Goal: Task Accomplishment & Management: Use online tool/utility

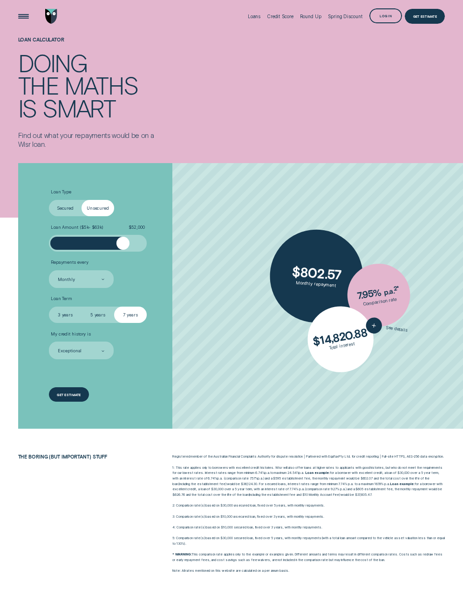
click at [73, 397] on div "Get estimate" at bounding box center [69, 394] width 40 height 15
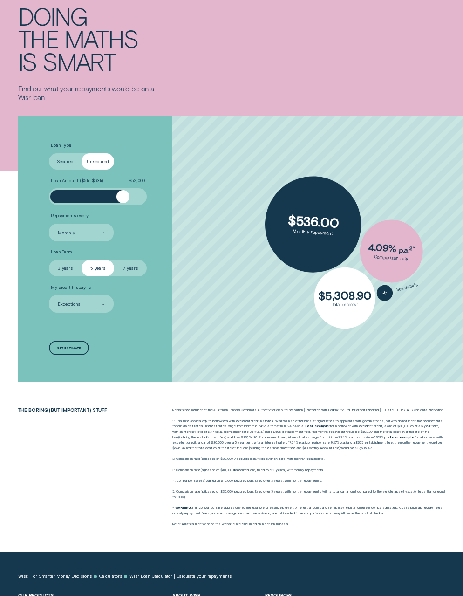
drag, startPoint x: 60, startPoint y: 197, endPoint x: 123, endPoint y: 203, distance: 63.6
click at [123, 203] on div at bounding box center [122, 196] width 13 height 13
drag, startPoint x: 109, startPoint y: 269, endPoint x: 135, endPoint y: 268, distance: 26.1
click at [135, 268] on fieldset "Select Loan Term 3 years 5 years 7 years" at bounding box center [98, 268] width 98 height 16
click at [136, 268] on label "7 years" at bounding box center [130, 268] width 33 height 16
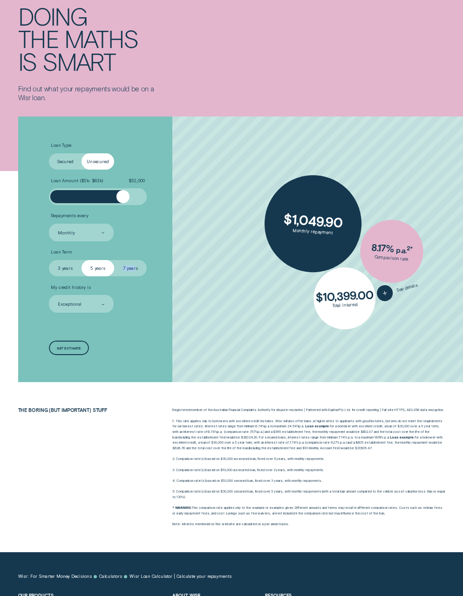
click at [114, 260] on input "7 years" at bounding box center [114, 260] width 0 height 0
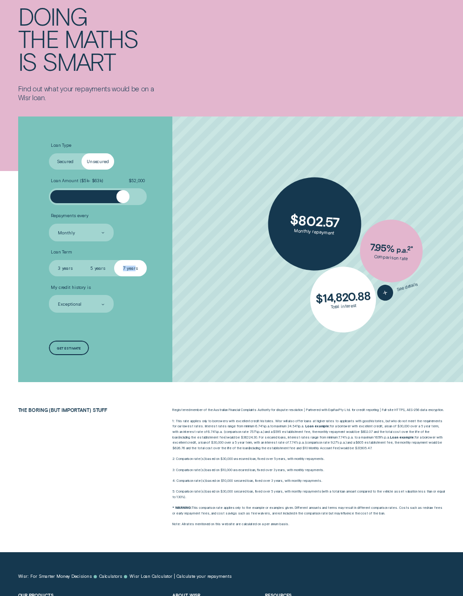
click at [191, 364] on div "Loan Type Select Loan Type Secured Unsecured Loan Amount ( $5k - $63k ) $ 52,00…" at bounding box center [123, 249] width 155 height 266
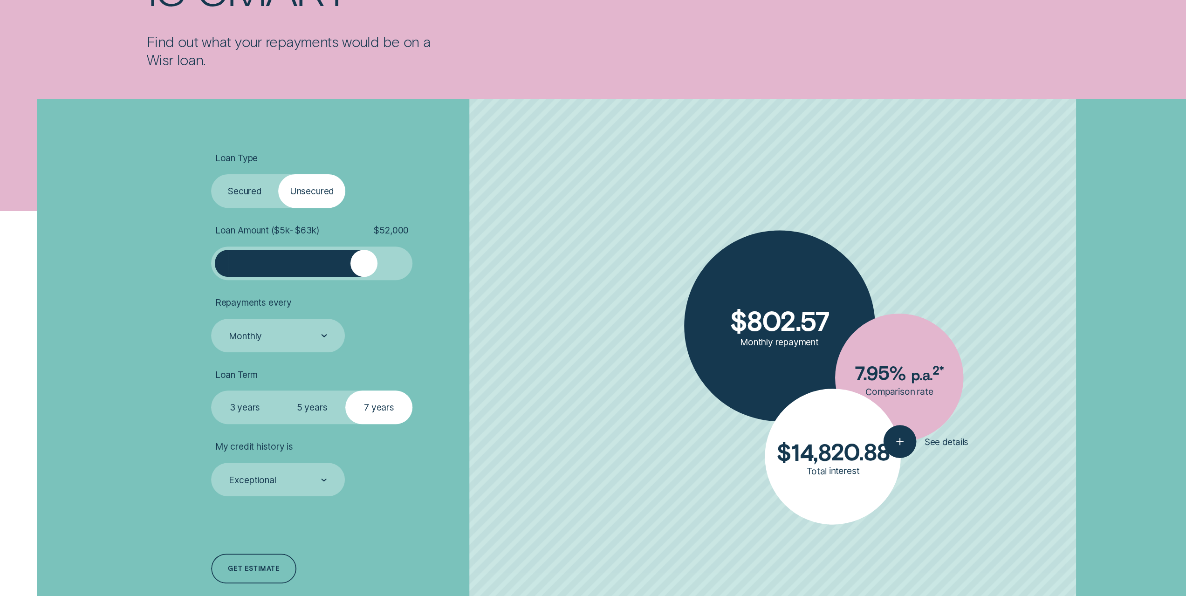
scroll to position [280, 0]
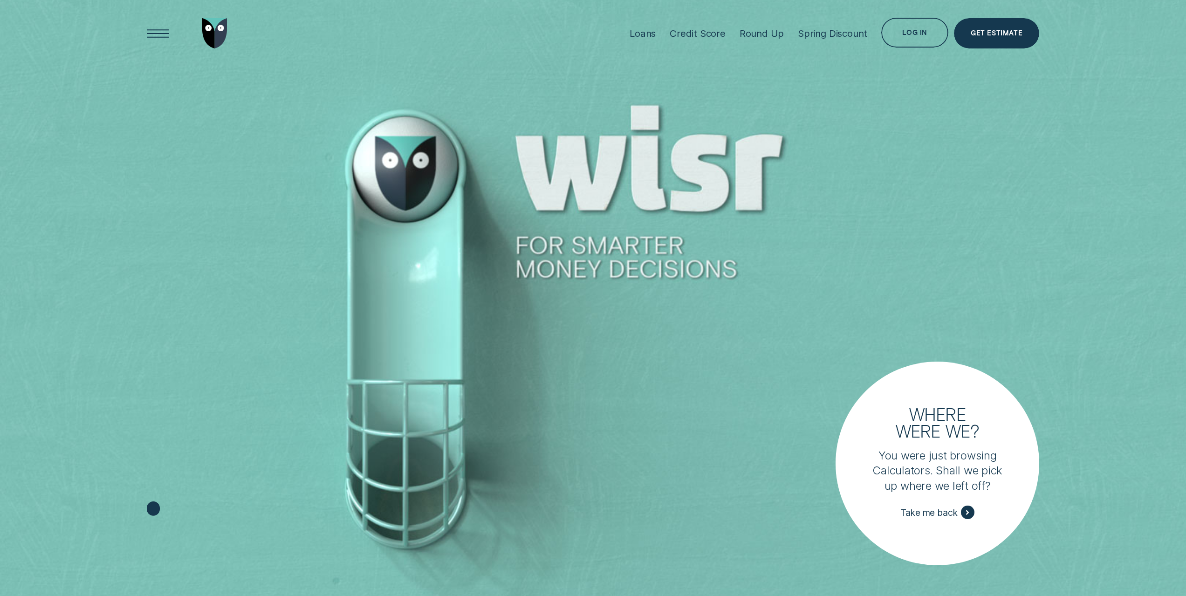
click at [925, 32] on div "Log in" at bounding box center [914, 34] width 25 height 6
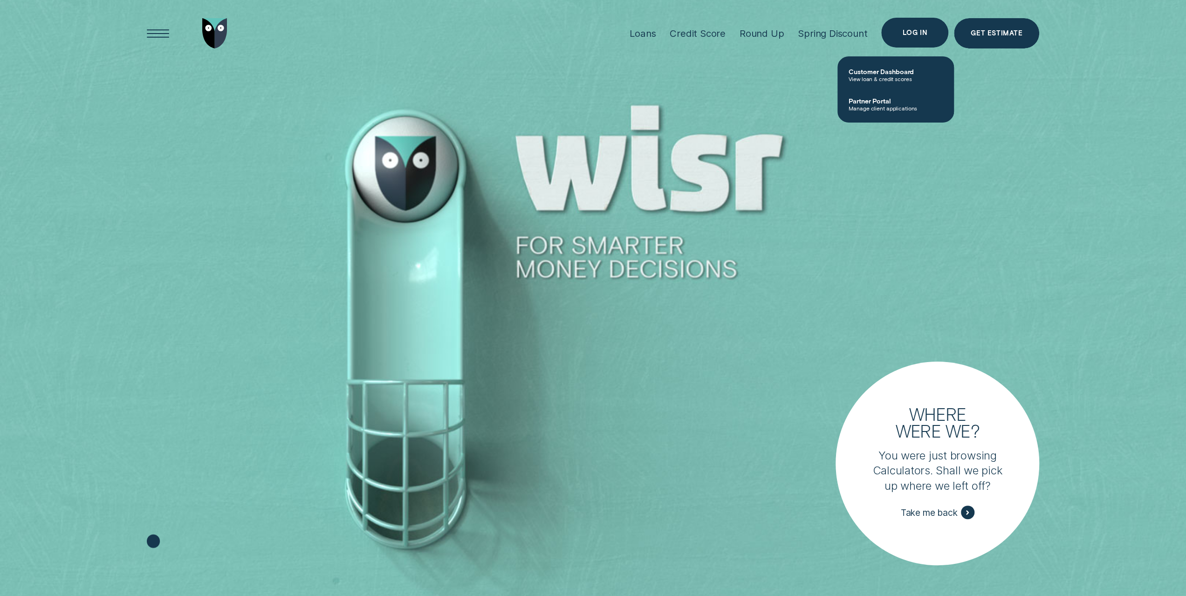
click at [910, 37] on div "Log in" at bounding box center [914, 33] width 67 height 30
click at [915, 38] on div "Log in" at bounding box center [914, 33] width 67 height 30
click at [890, 82] on span "View loan & credit scores" at bounding box center [896, 78] width 94 height 7
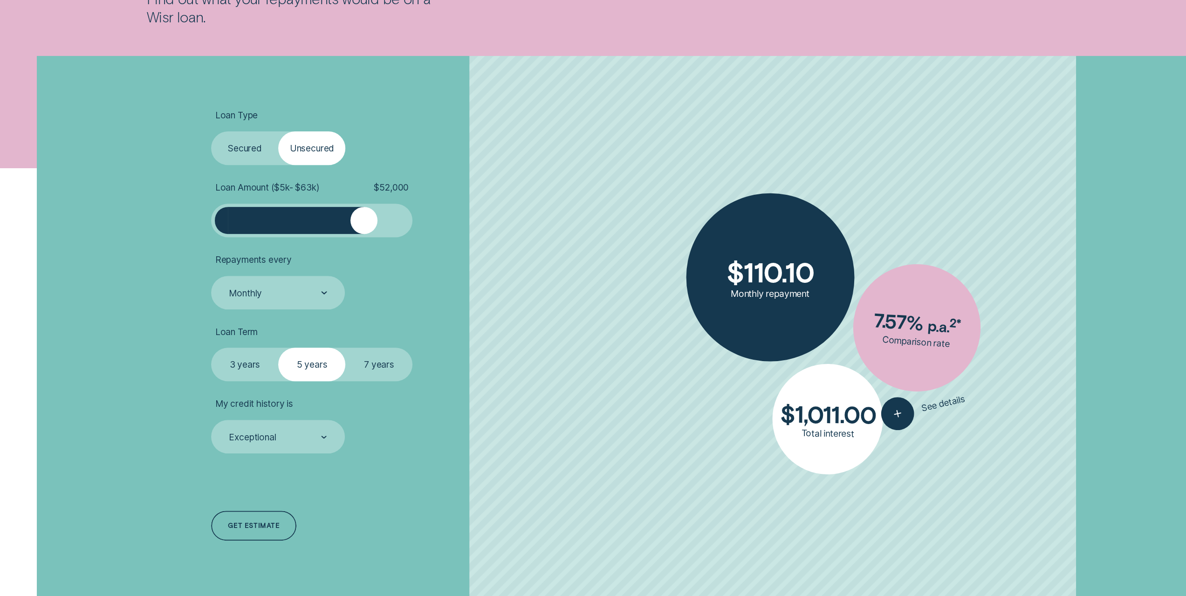
drag, startPoint x: 239, startPoint y: 224, endPoint x: 363, endPoint y: 236, distance: 124.1
click at [363, 236] on div at bounding box center [311, 221] width 201 height 34
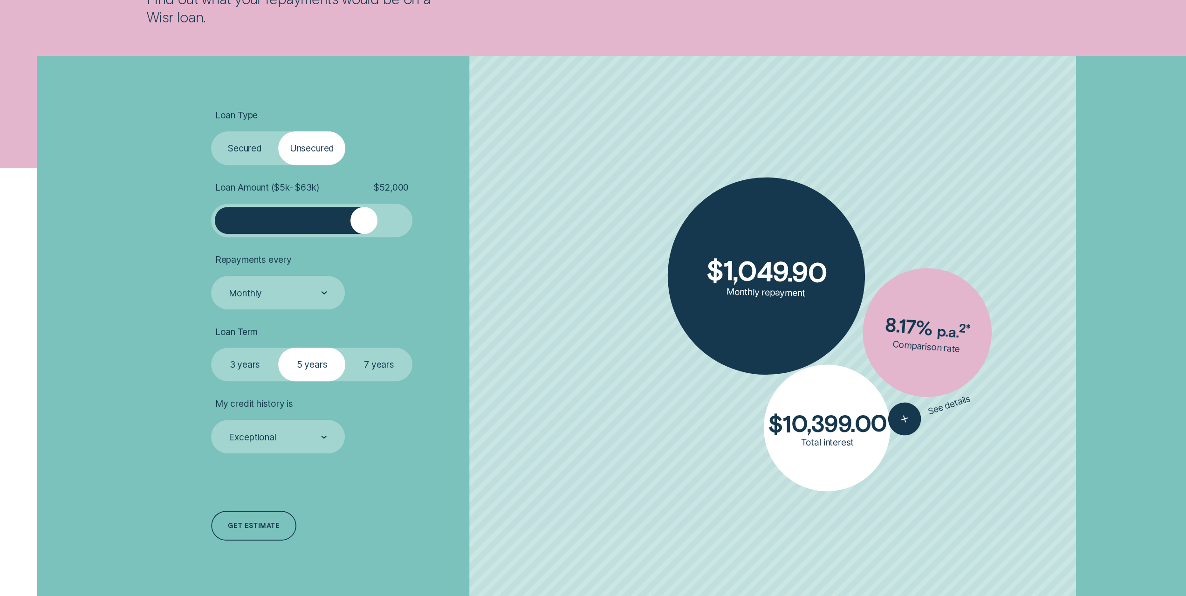
click at [369, 359] on label "7 years" at bounding box center [378, 365] width 67 height 34
click at [345, 348] on input "7 years" at bounding box center [345, 348] width 0 height 0
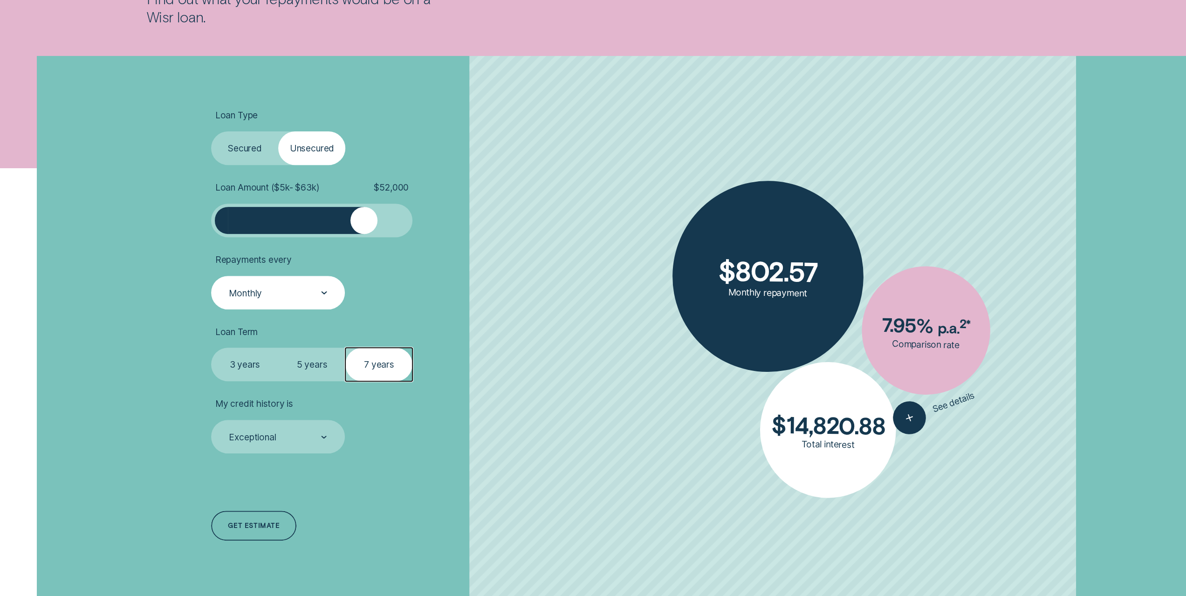
click at [270, 299] on div "Monthly" at bounding box center [277, 293] width 99 height 12
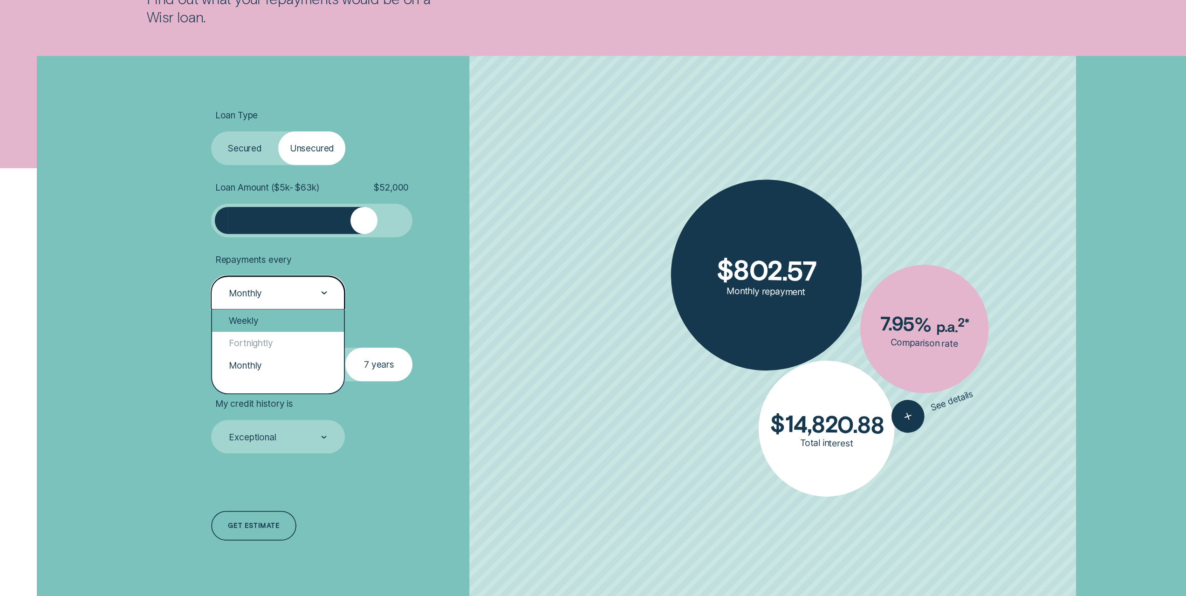
click at [268, 318] on div "Weekly" at bounding box center [278, 320] width 132 height 22
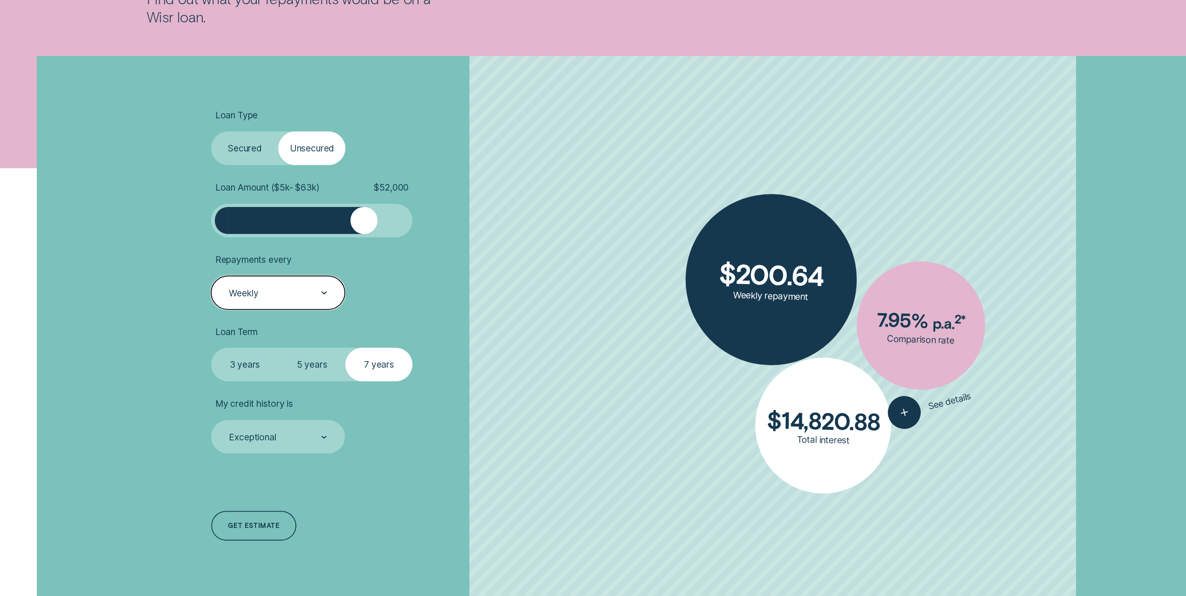
click at [320, 298] on div "Weekly" at bounding box center [277, 293] width 99 height 12
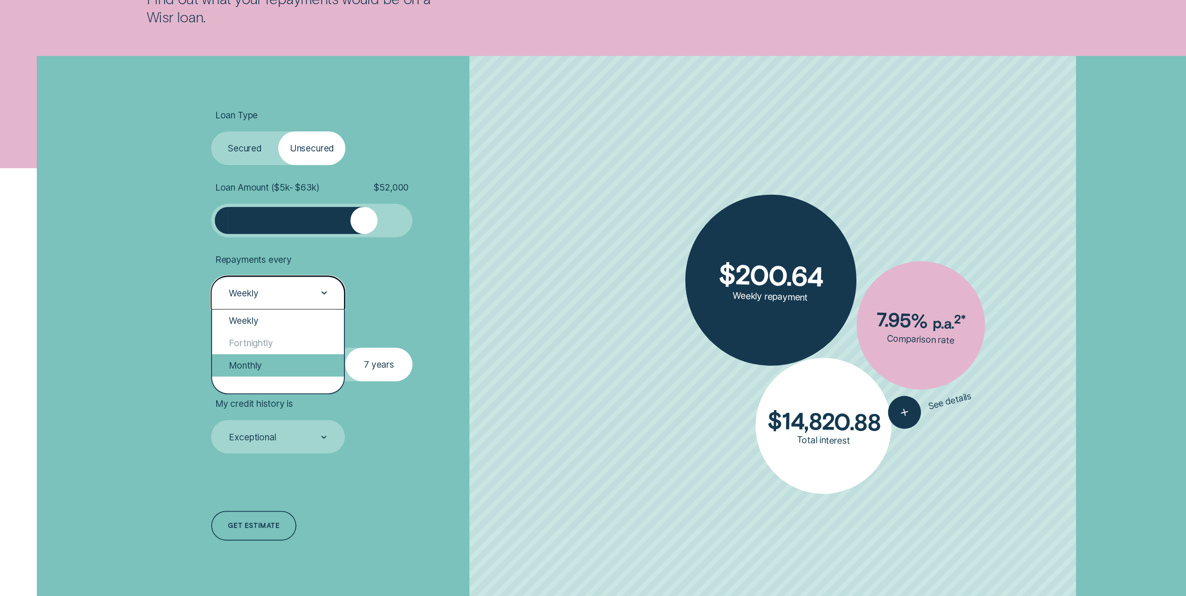
click at [284, 359] on div "Monthly" at bounding box center [278, 365] width 132 height 22
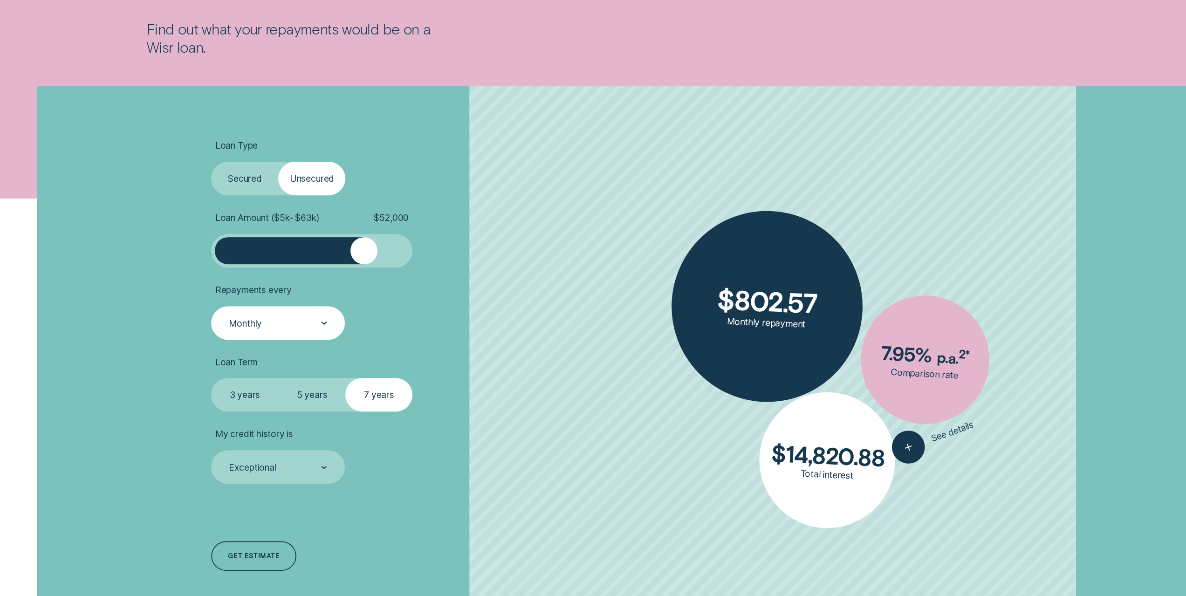
scroll to position [233, 0]
